Goal: Navigation & Orientation: Find specific page/section

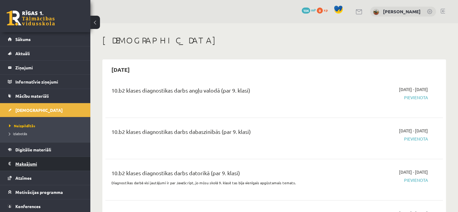
click at [26, 159] on legend "Maksājumi 0" at bounding box center [48, 164] width 67 height 14
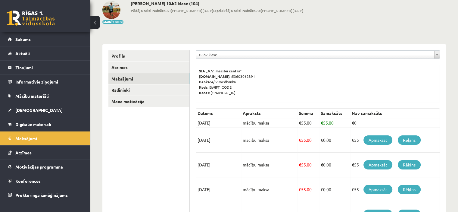
scroll to position [33, 0]
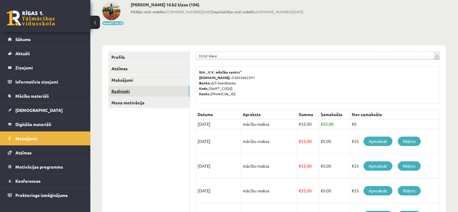
click at [180, 90] on link "Radinieki" at bounding box center [148, 91] width 81 height 11
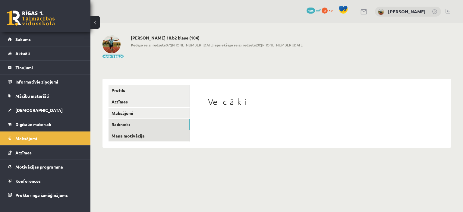
click at [148, 136] on link "Mana motivācija" at bounding box center [148, 135] width 81 height 11
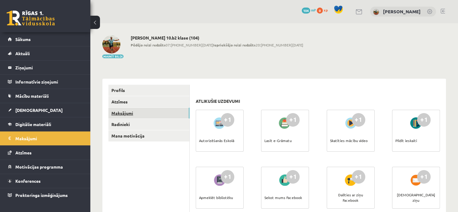
click at [129, 114] on link "Maksājumi" at bounding box center [148, 113] width 81 height 11
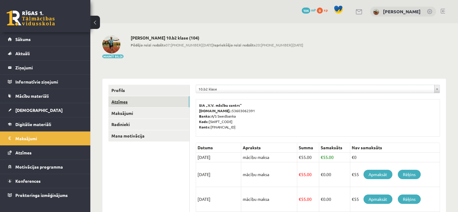
click at [129, 97] on link "Atzīmes" at bounding box center [148, 101] width 81 height 11
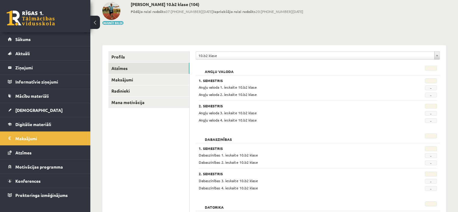
scroll to position [31, 0]
